Goal: Find specific page/section: Find specific page/section

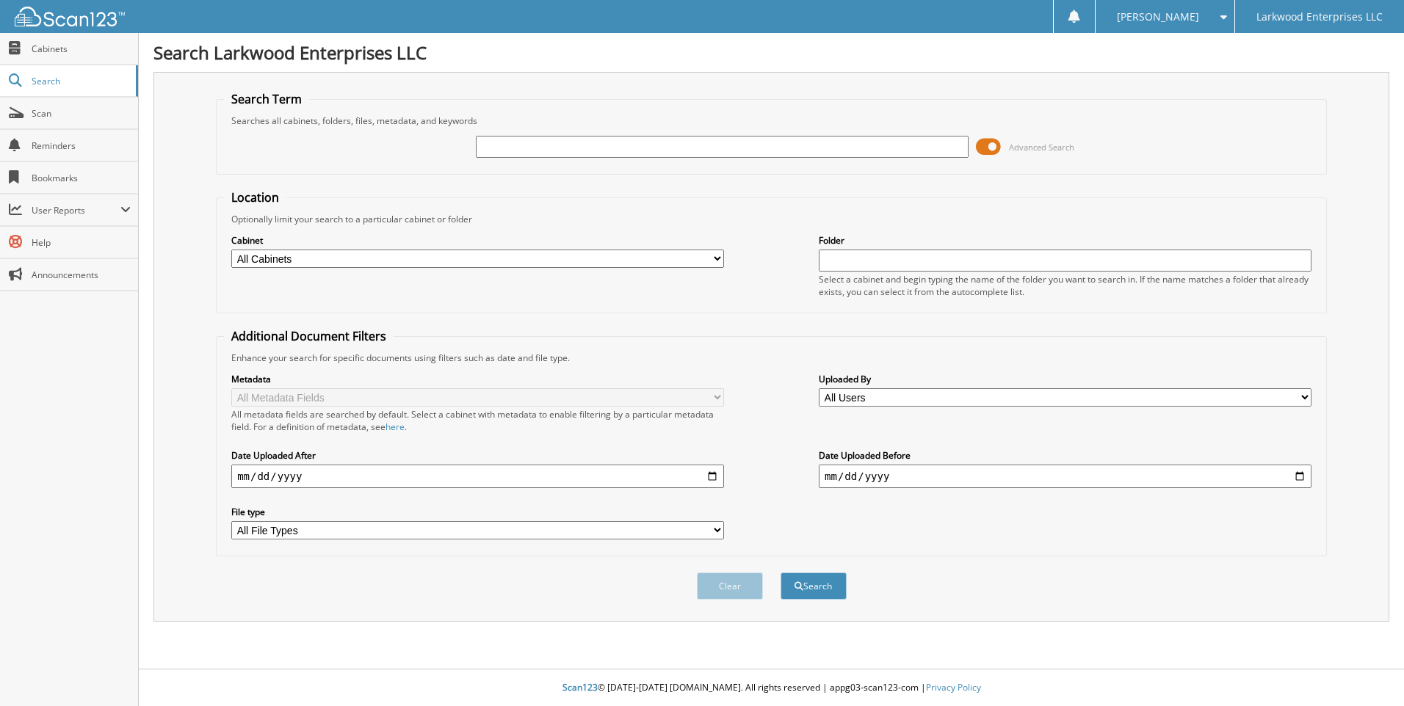
click at [509, 145] on input "text" at bounding box center [722, 147] width 493 height 22
type input "51105"
click at [832, 590] on button "Search" at bounding box center [813, 586] width 66 height 27
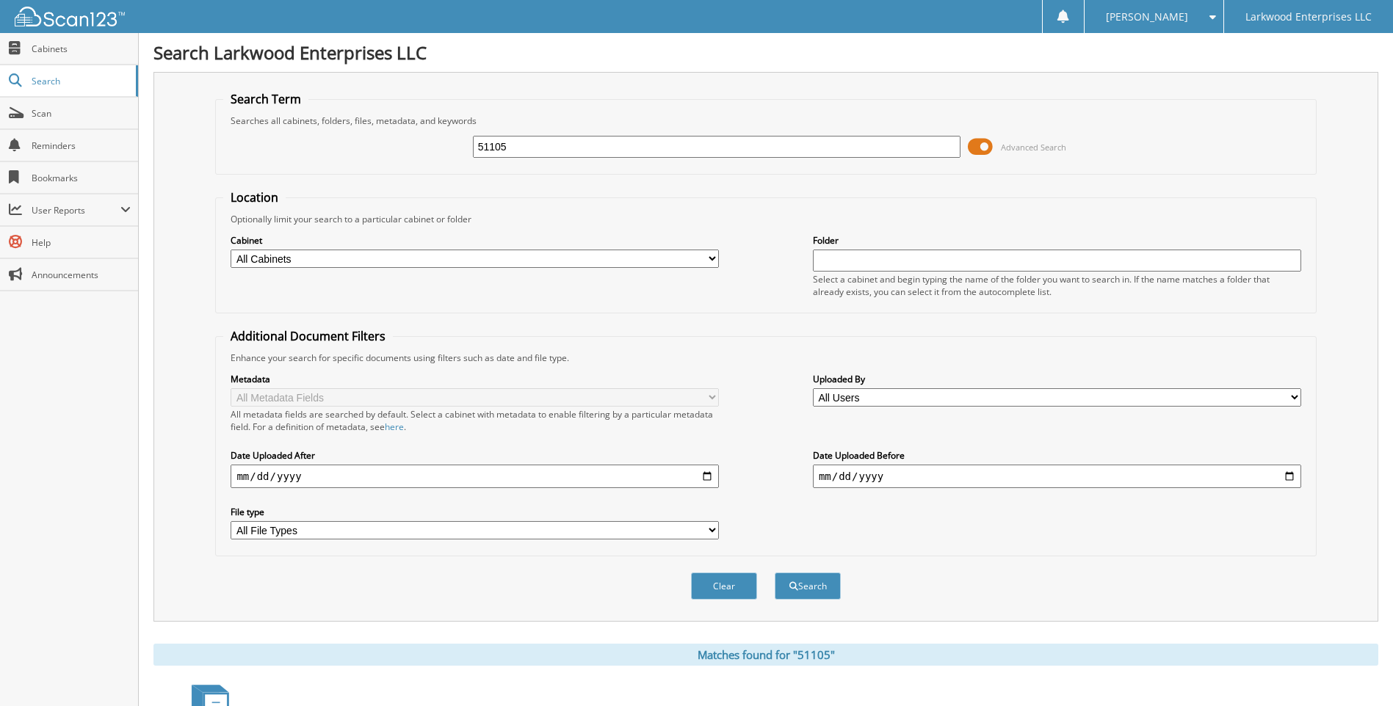
click at [460, 258] on select "All Cabinets CAR DEALS SERVICE RO Needs Filing" at bounding box center [475, 259] width 488 height 18
select select "18314"
click at [231, 250] on select "All Cabinets CAR DEALS SERVICE RO Needs Filing" at bounding box center [475, 259] width 488 height 18
click at [799, 583] on button "Search" at bounding box center [808, 586] width 66 height 27
